Goal: Check status: Verify the current state of an ongoing process or item

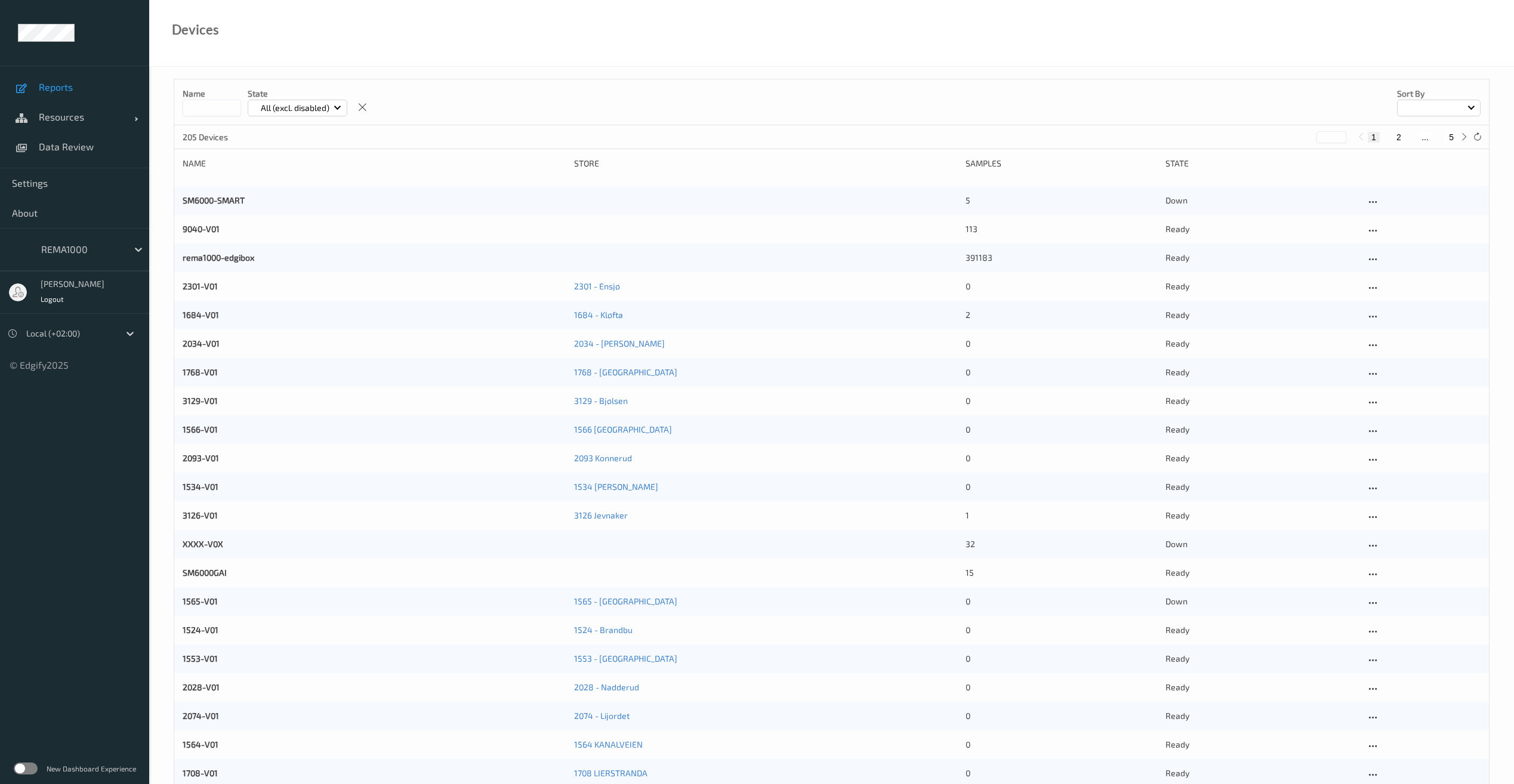
click at [58, 91] on span "Reports" at bounding box center [88, 87] width 98 height 12
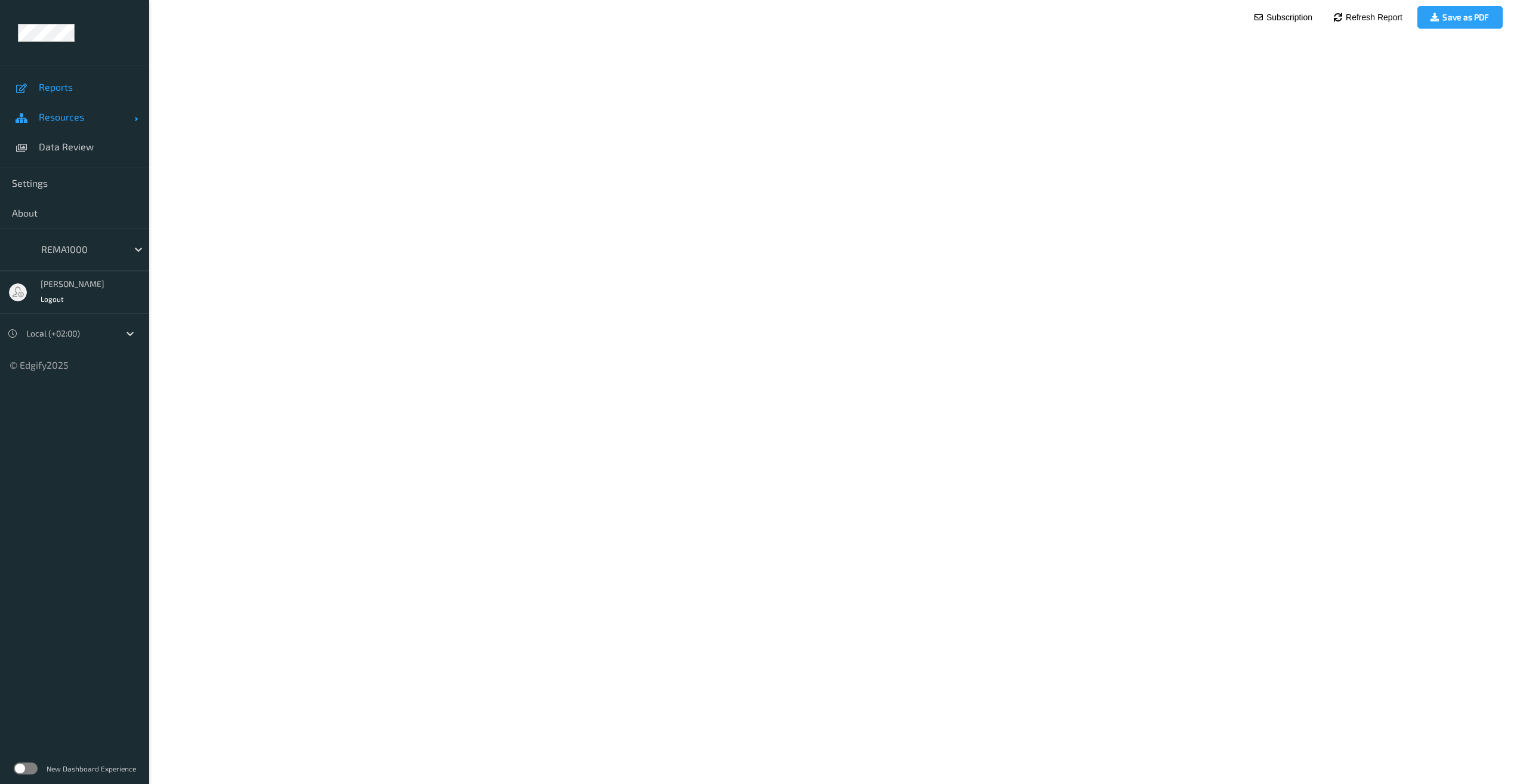
click at [66, 119] on span "Resources" at bounding box center [86, 117] width 95 height 12
click at [70, 144] on span "Devices" at bounding box center [88, 147] width 98 height 12
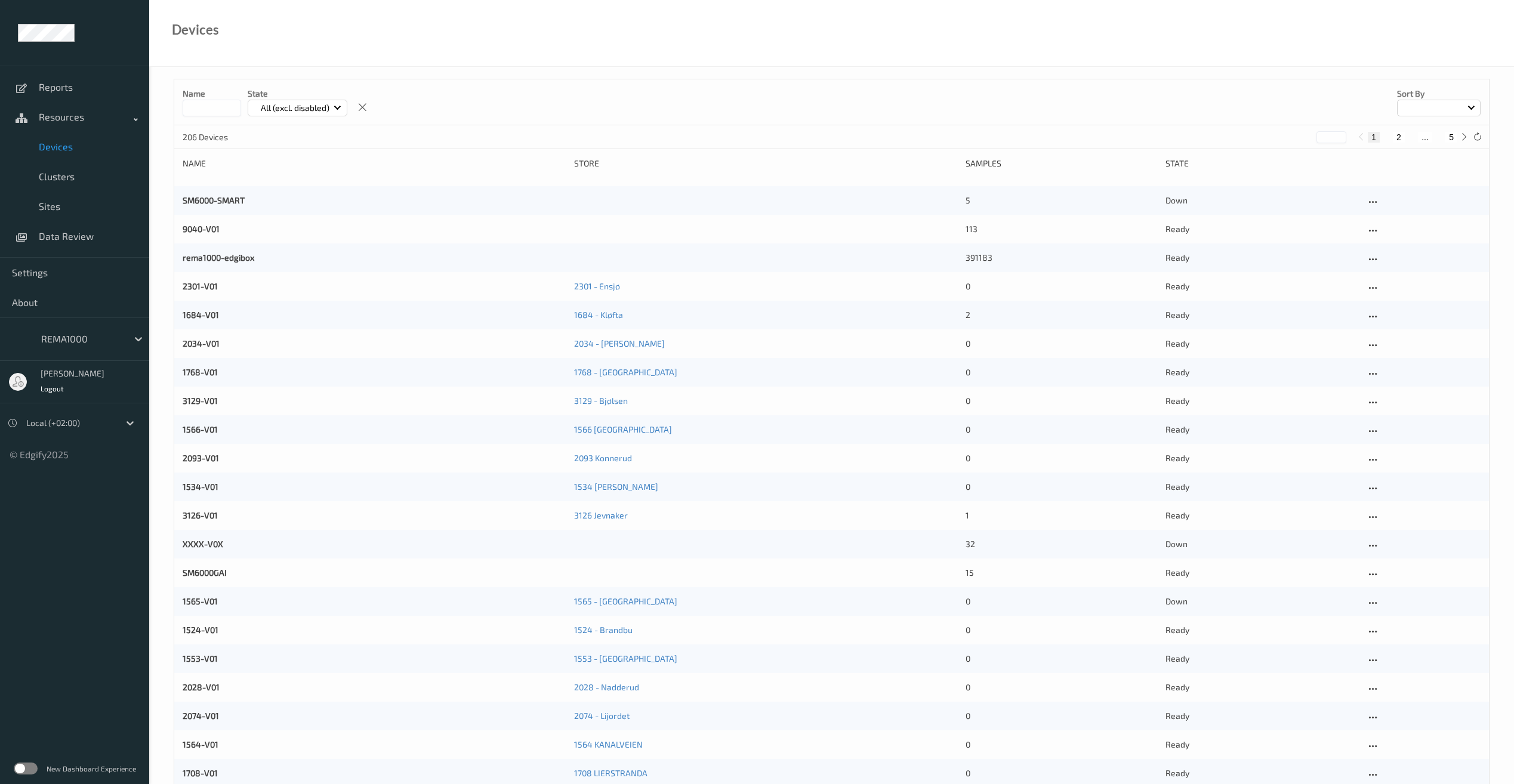
click at [64, 145] on span "Devices" at bounding box center [88, 147] width 98 height 12
click at [206, 108] on input at bounding box center [212, 108] width 59 height 17
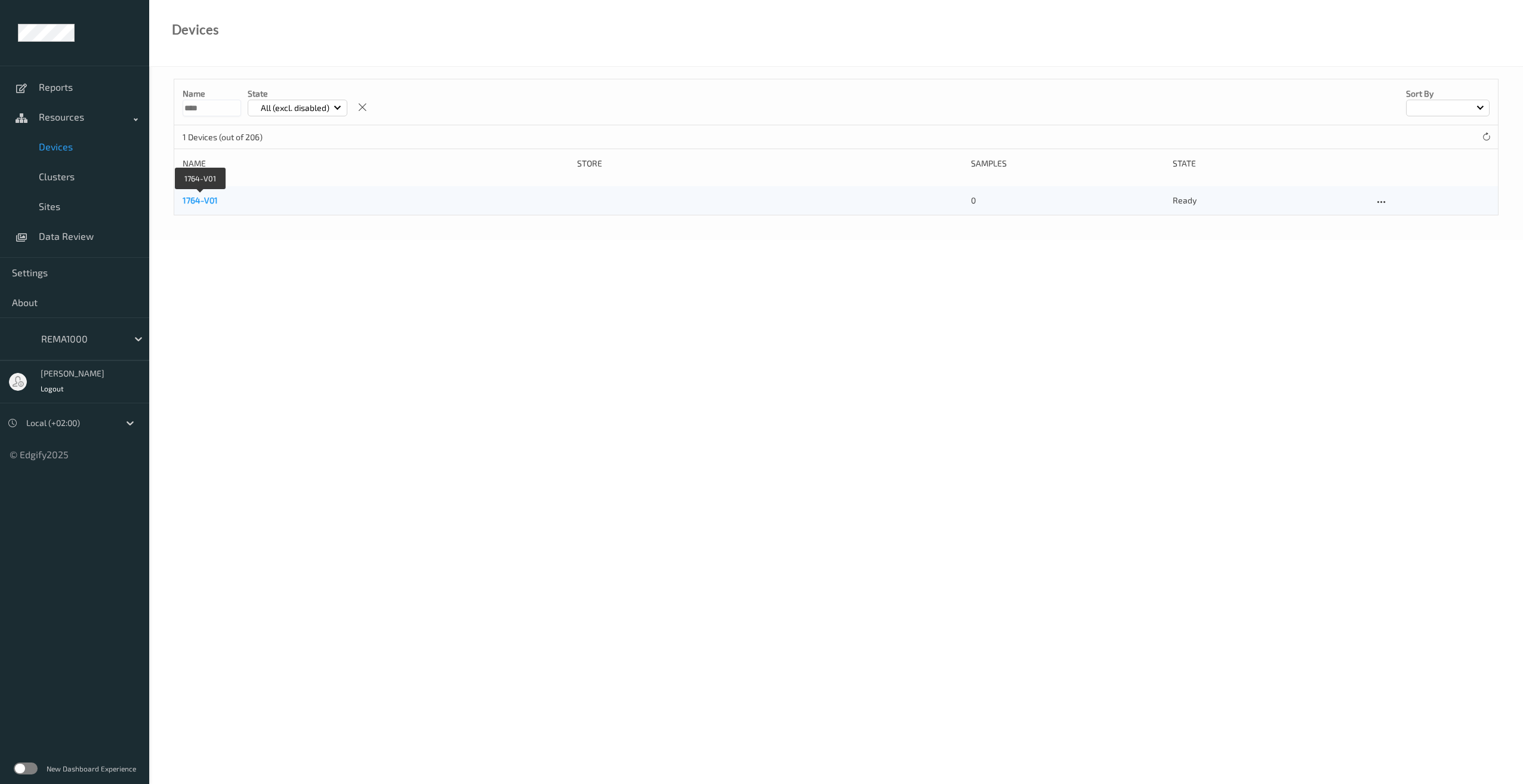
type input "****"
click at [194, 200] on link "1764-V01" at bounding box center [200, 200] width 35 height 10
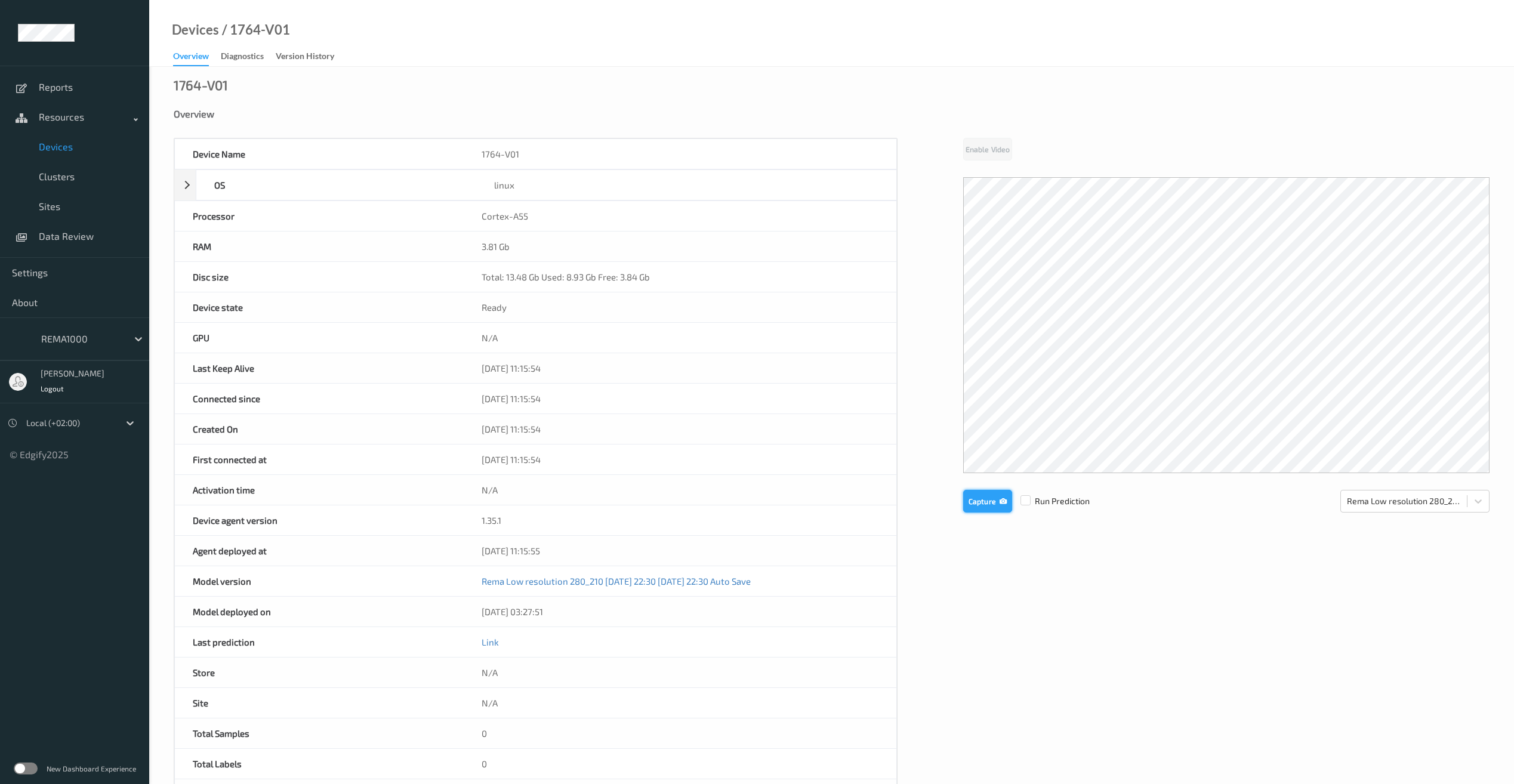
click at [988, 498] on button "Capture" at bounding box center [988, 501] width 49 height 23
click at [992, 608] on button "Capture" at bounding box center [988, 599] width 49 height 23
click at [990, 597] on button "Capture" at bounding box center [988, 599] width 49 height 23
